Goal: Transaction & Acquisition: Obtain resource

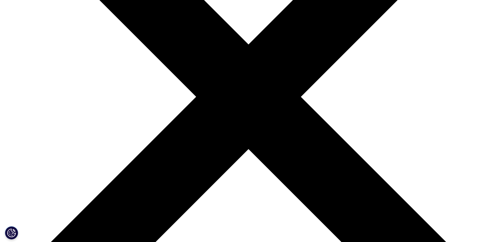
scroll to position [183, 0]
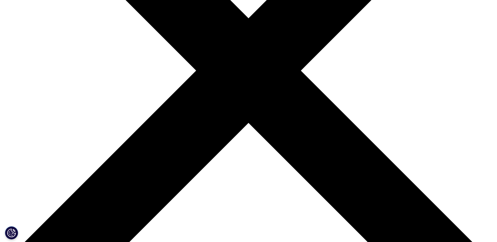
type input "[PERSON_NAME]"
type input "[EMAIL_ADDRESS][DOMAIN_NAME]"
type input "Aspen Holdings"
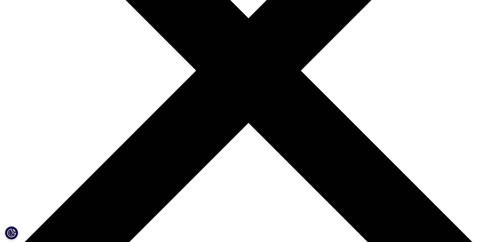
select select "[GEOGRAPHIC_DATA]"
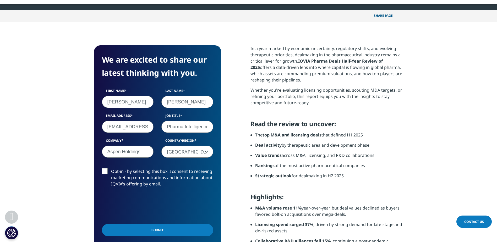
scroll to position [0, 1]
type input "Pharma Intelligence"
click at [106, 172] on label "Opt-in - by selecting this box, I consent to receiving marketing communications…" at bounding box center [157, 179] width 111 height 22
click at [111, 168] on input "Opt-in - by selecting this box, I consent to receiving marketing communications…" at bounding box center [111, 168] width 0 height 0
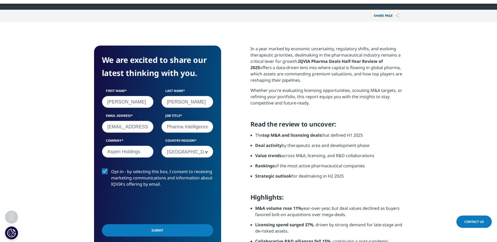
click at [163, 231] on input "Submit" at bounding box center [157, 230] width 111 height 12
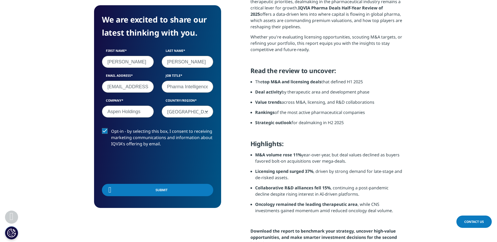
scroll to position [41, 127]
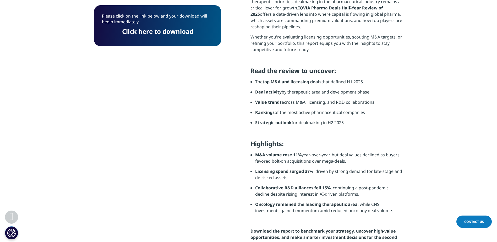
click at [147, 32] on link "Click here to download" at bounding box center [157, 31] width 71 height 9
